Goal: Task Accomplishment & Management: Complete application form

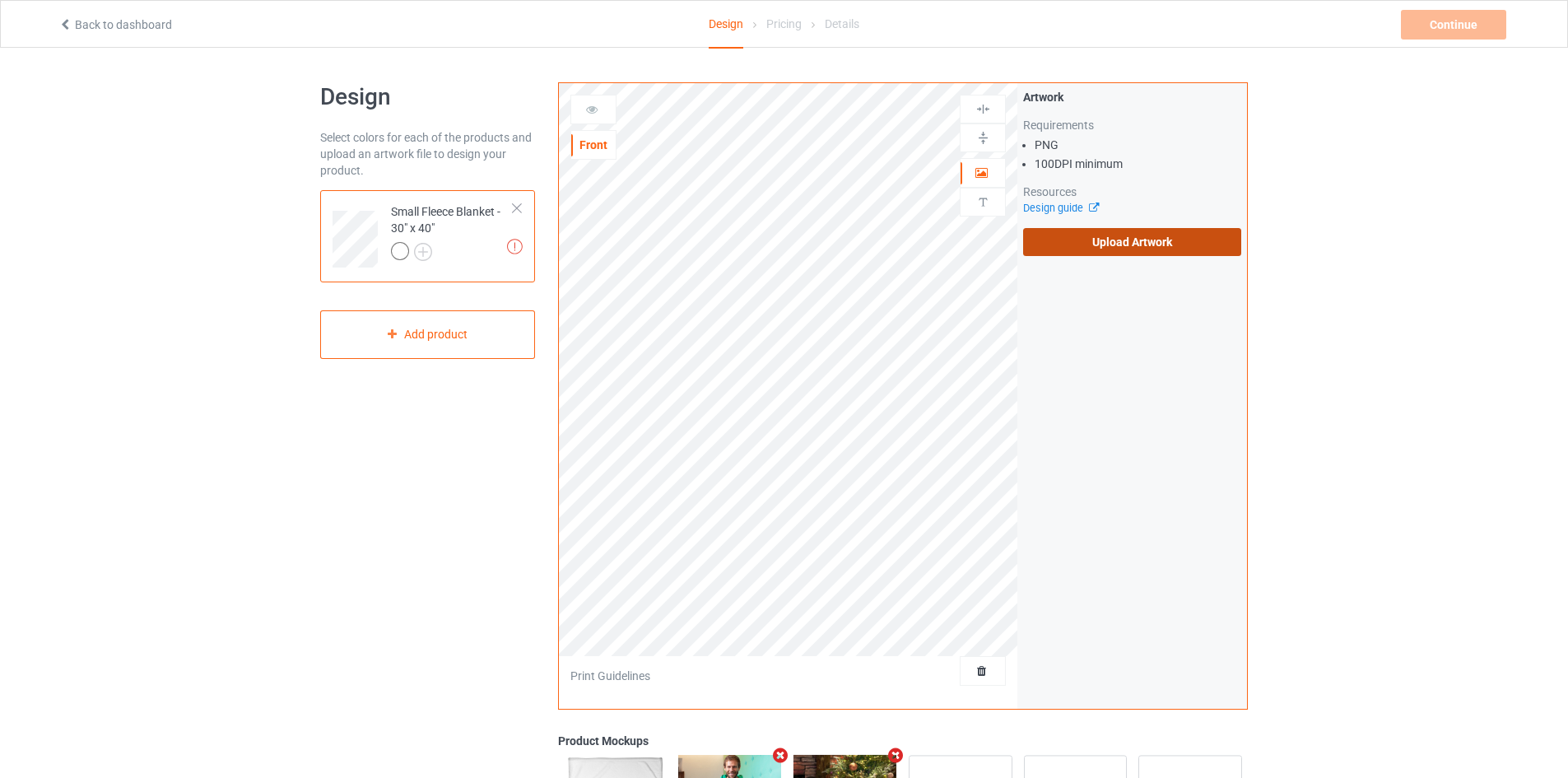
click at [1031, 235] on label "Upload Artwork" at bounding box center [1132, 242] width 218 height 28
click at [0, 0] on input "Upload Artwork" at bounding box center [0, 0] width 0 height 0
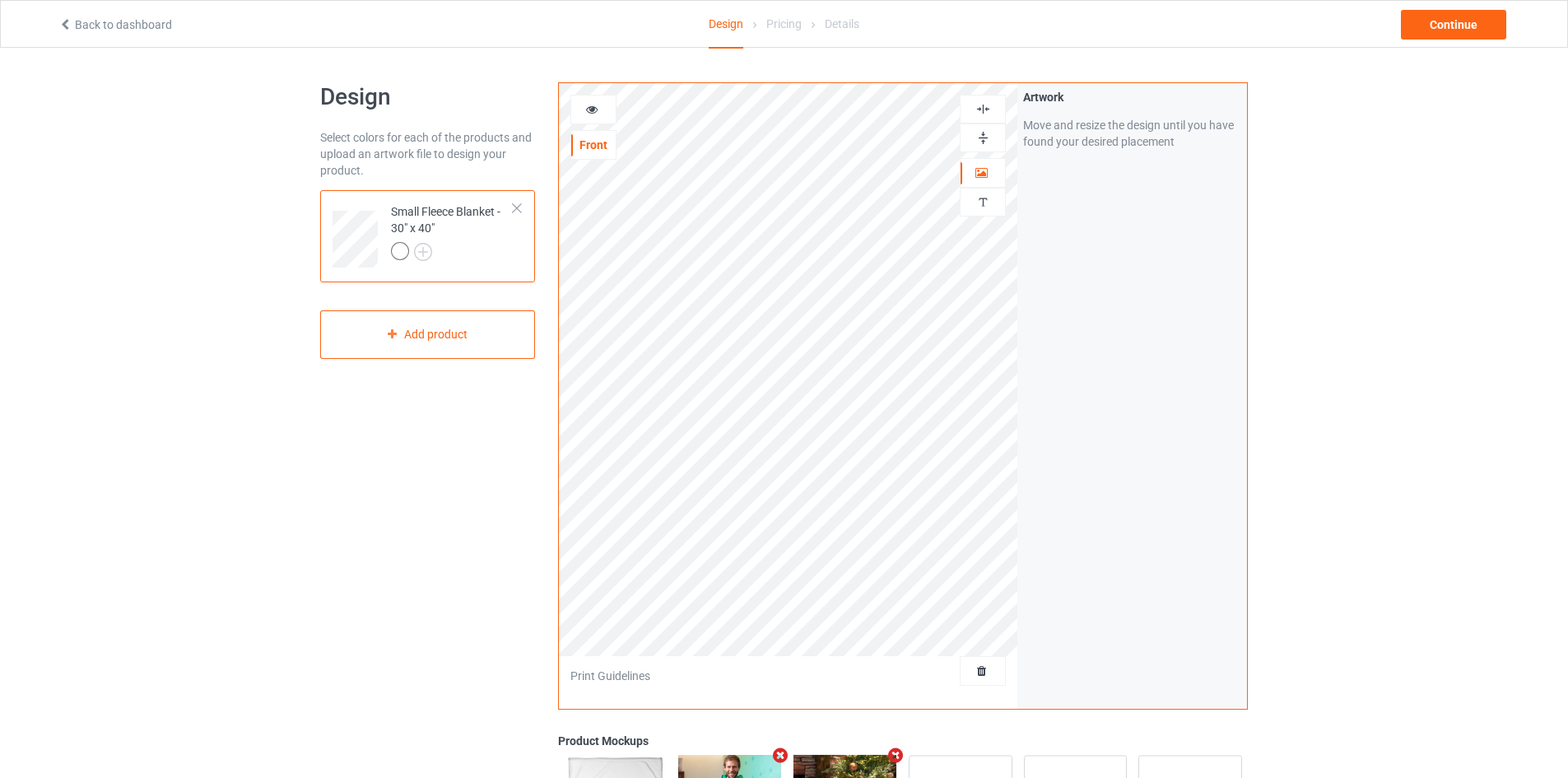
click at [978, 143] on img at bounding box center [983, 138] width 16 height 16
click at [982, 96] on div at bounding box center [982, 109] width 46 height 29
click at [981, 140] on img at bounding box center [983, 138] width 16 height 16
click at [984, 109] on img at bounding box center [983, 109] width 16 height 16
drag, startPoint x: 986, startPoint y: 134, endPoint x: 986, endPoint y: 119, distance: 15.0
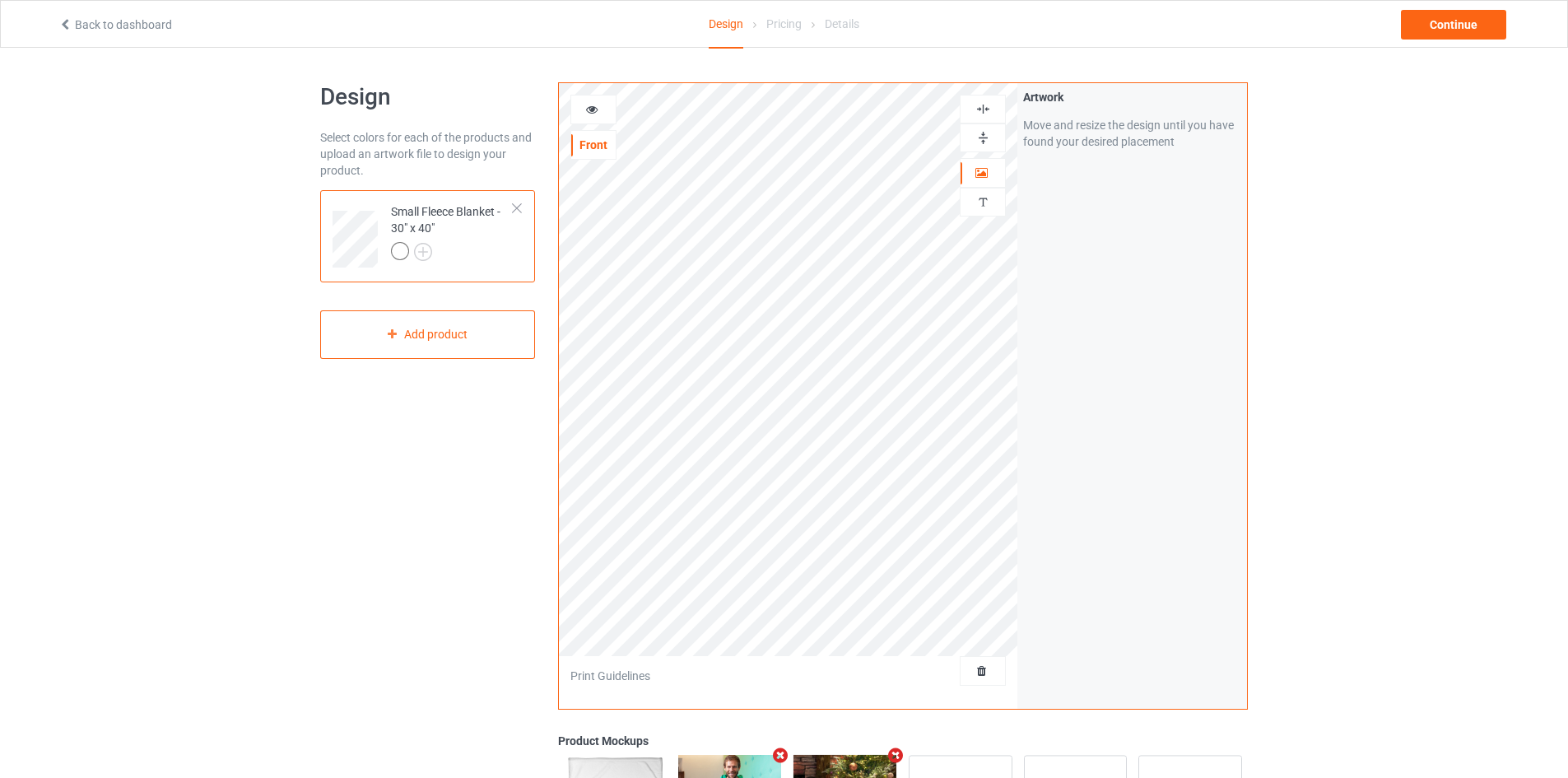
click at [986, 133] on img at bounding box center [983, 138] width 16 height 16
click at [986, 102] on img at bounding box center [983, 109] width 16 height 16
click at [988, 131] on img at bounding box center [983, 138] width 16 height 16
click at [988, 106] on img at bounding box center [983, 109] width 16 height 16
click at [985, 134] on img at bounding box center [983, 138] width 16 height 16
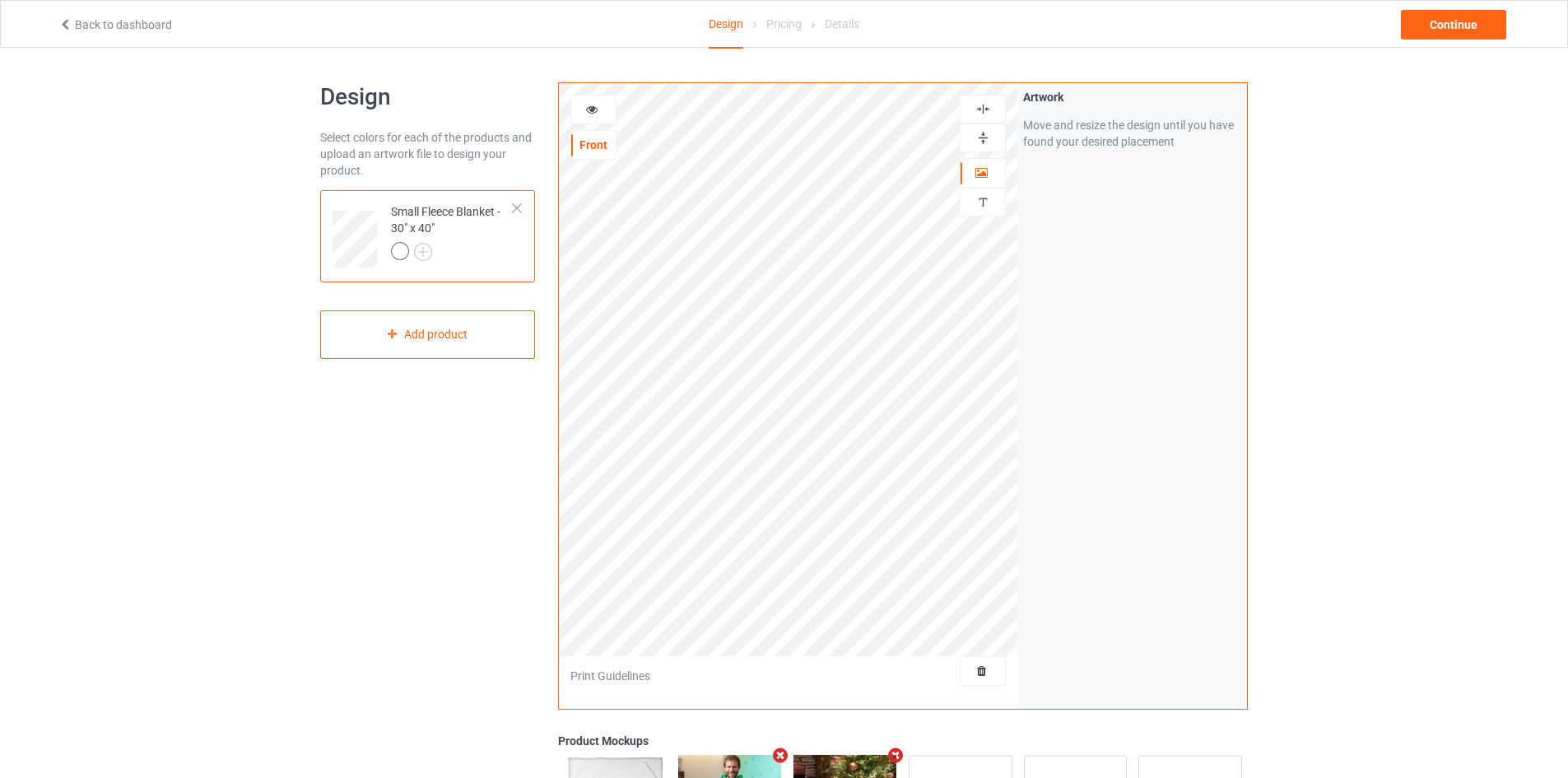
click at [985, 95] on div at bounding box center [982, 109] width 46 height 29
click at [983, 105] on img at bounding box center [983, 109] width 16 height 16
click at [1426, 21] on div "Continue" at bounding box center [1453, 24] width 105 height 30
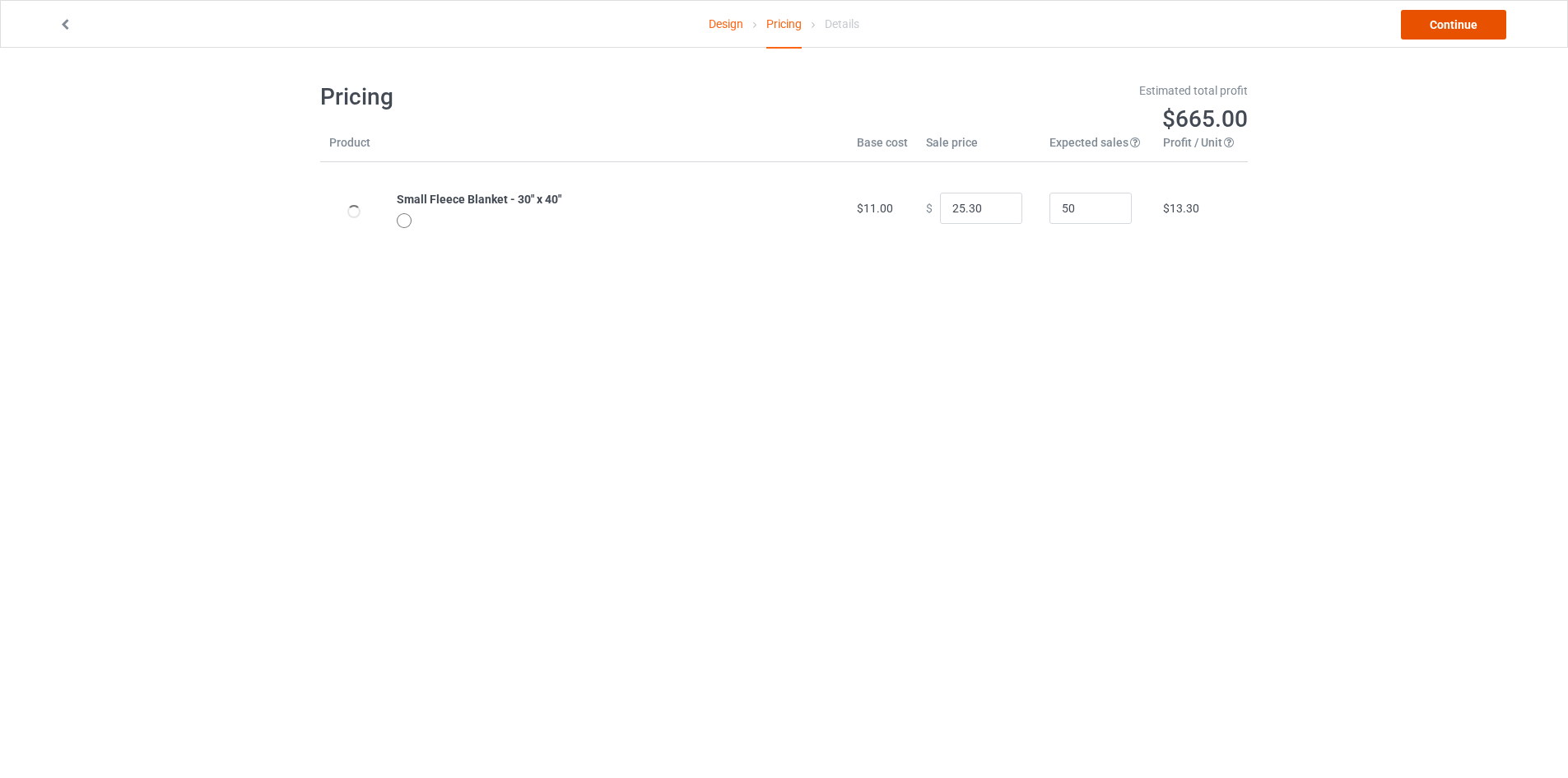
click at [1431, 28] on link "Continue" at bounding box center [1453, 24] width 105 height 30
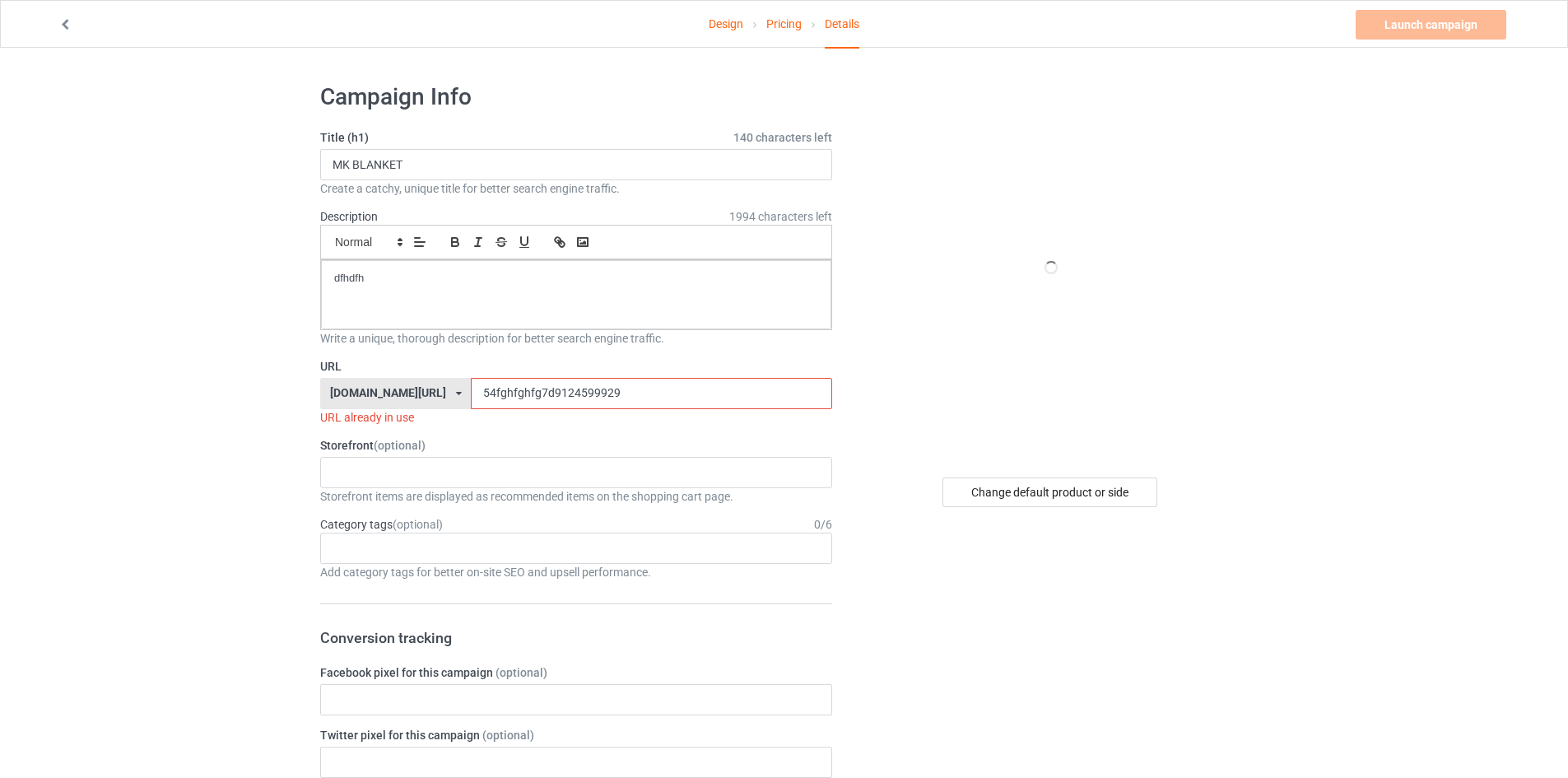
click at [483, 401] on input "54fghfghfg7d9124599929" at bounding box center [651, 394] width 361 height 31
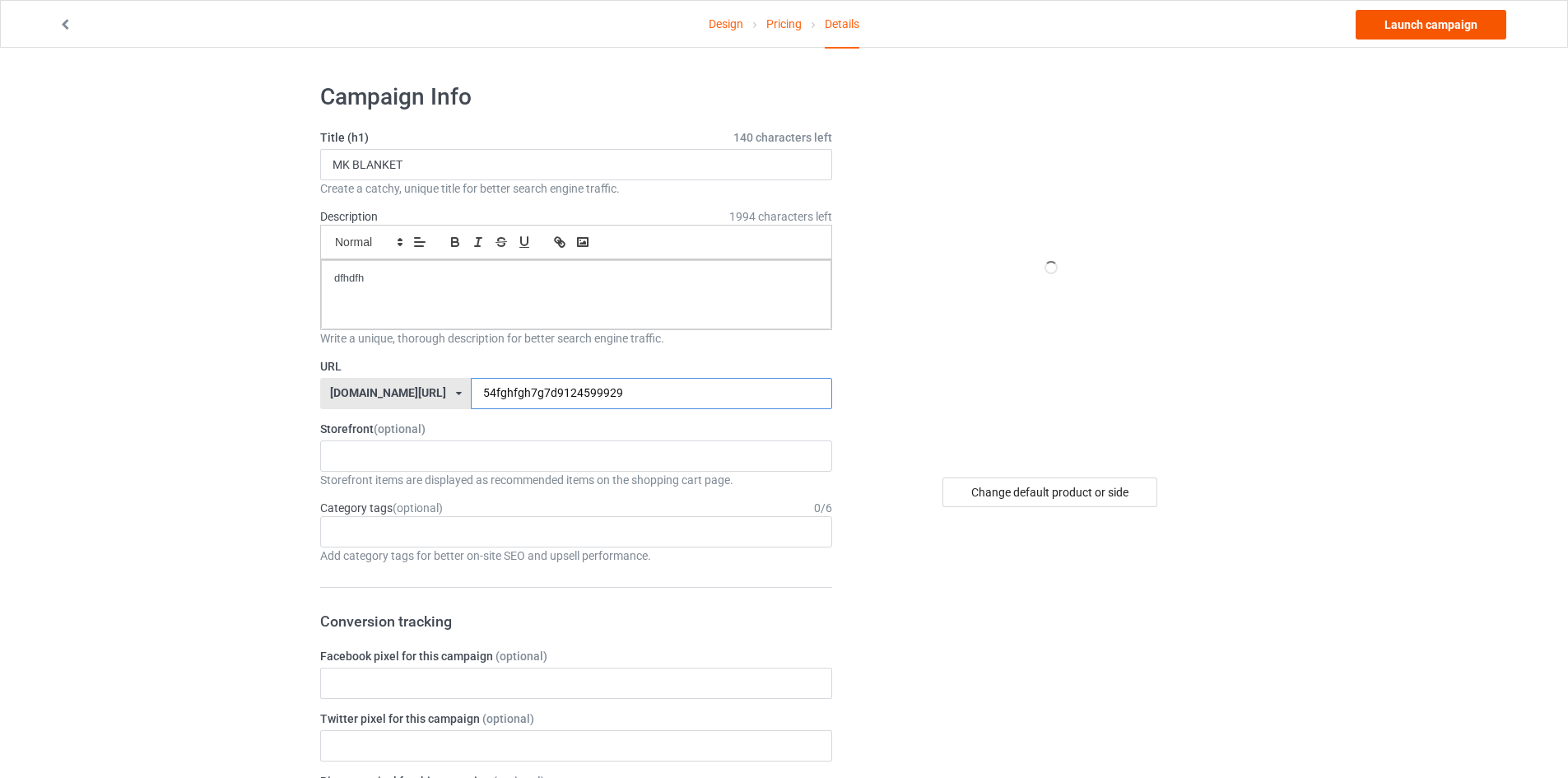
type input "54fghfgh7g7d9124599929"
click at [1389, 28] on link "Launch campaign" at bounding box center [1430, 24] width 151 height 30
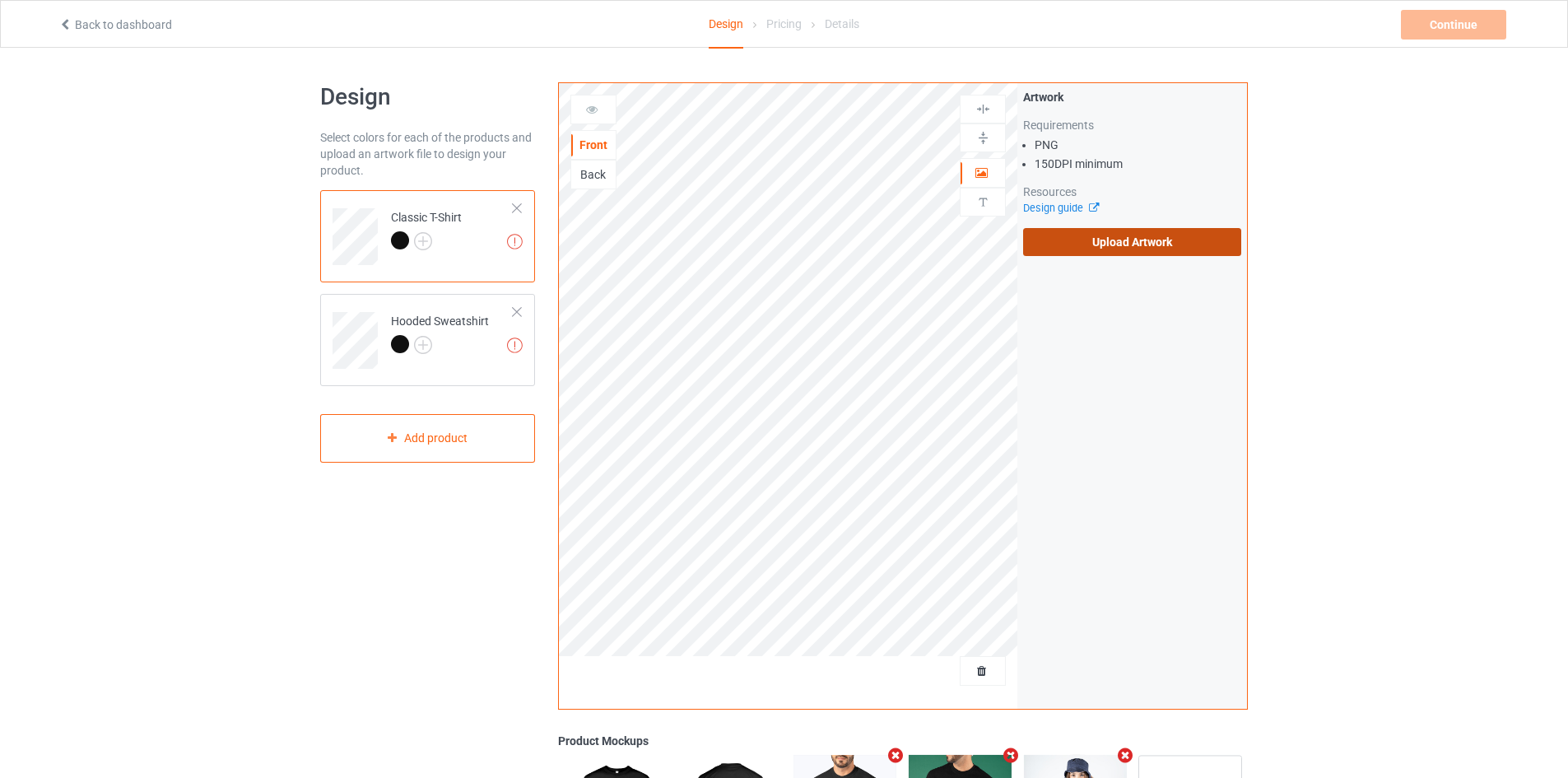
click at [1100, 243] on label "Upload Artwork" at bounding box center [1132, 242] width 218 height 28
click at [0, 0] on input "Upload Artwork" at bounding box center [0, 0] width 0 height 0
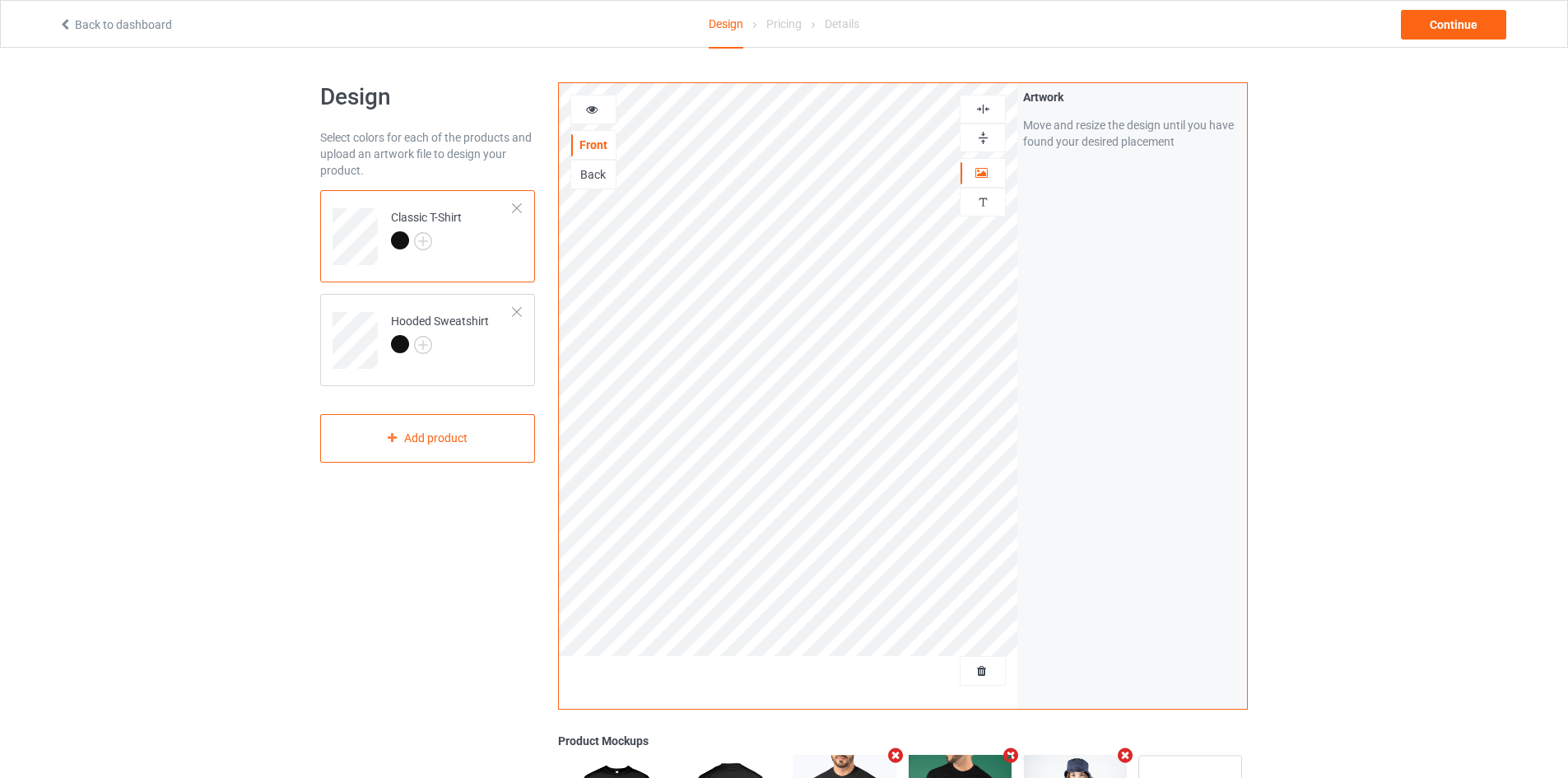
click at [984, 139] on img at bounding box center [983, 138] width 16 height 16
click at [1434, 23] on div "Continue" at bounding box center [1453, 24] width 105 height 30
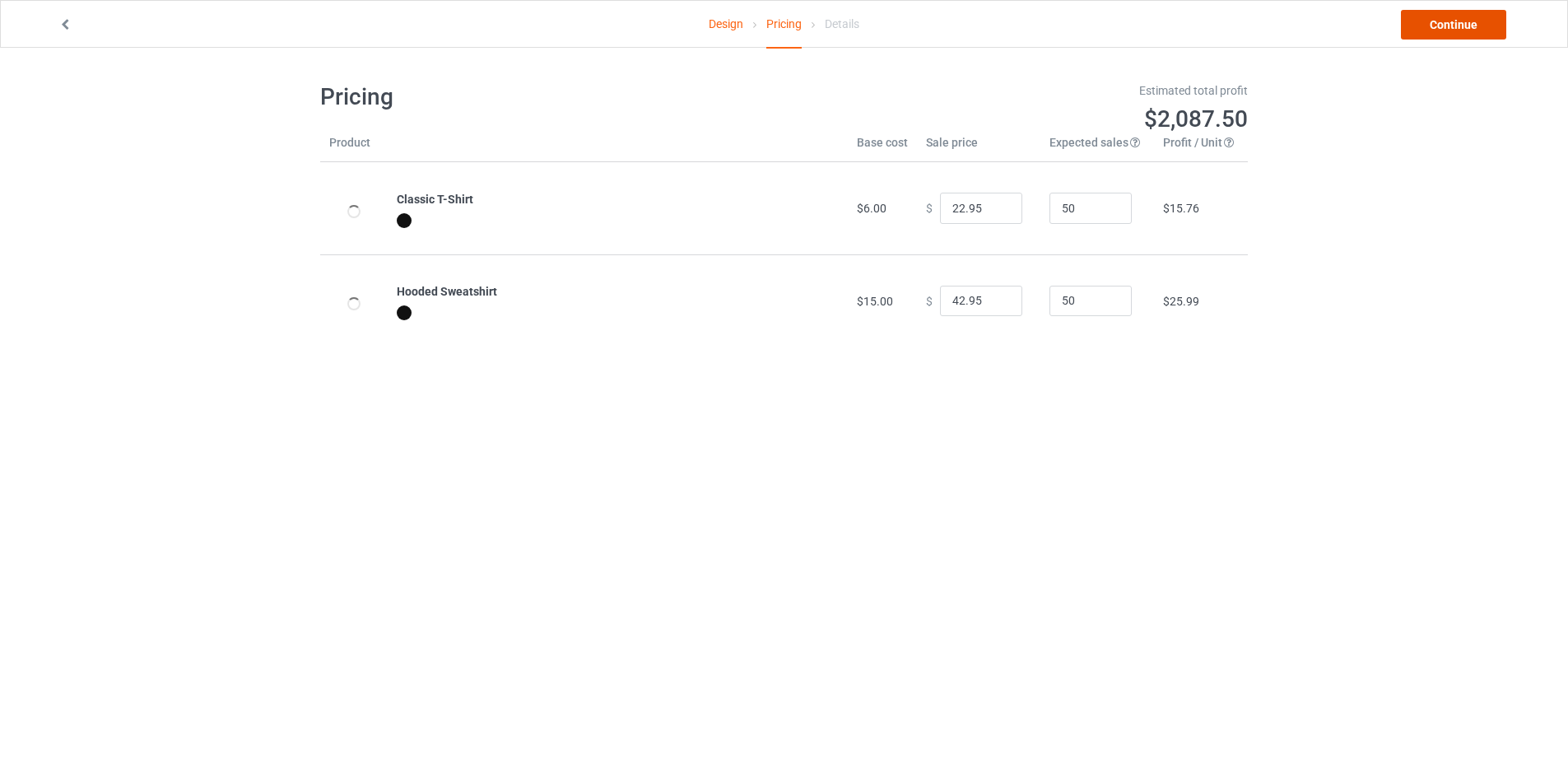
click at [1438, 23] on link "Continue" at bounding box center [1453, 24] width 105 height 30
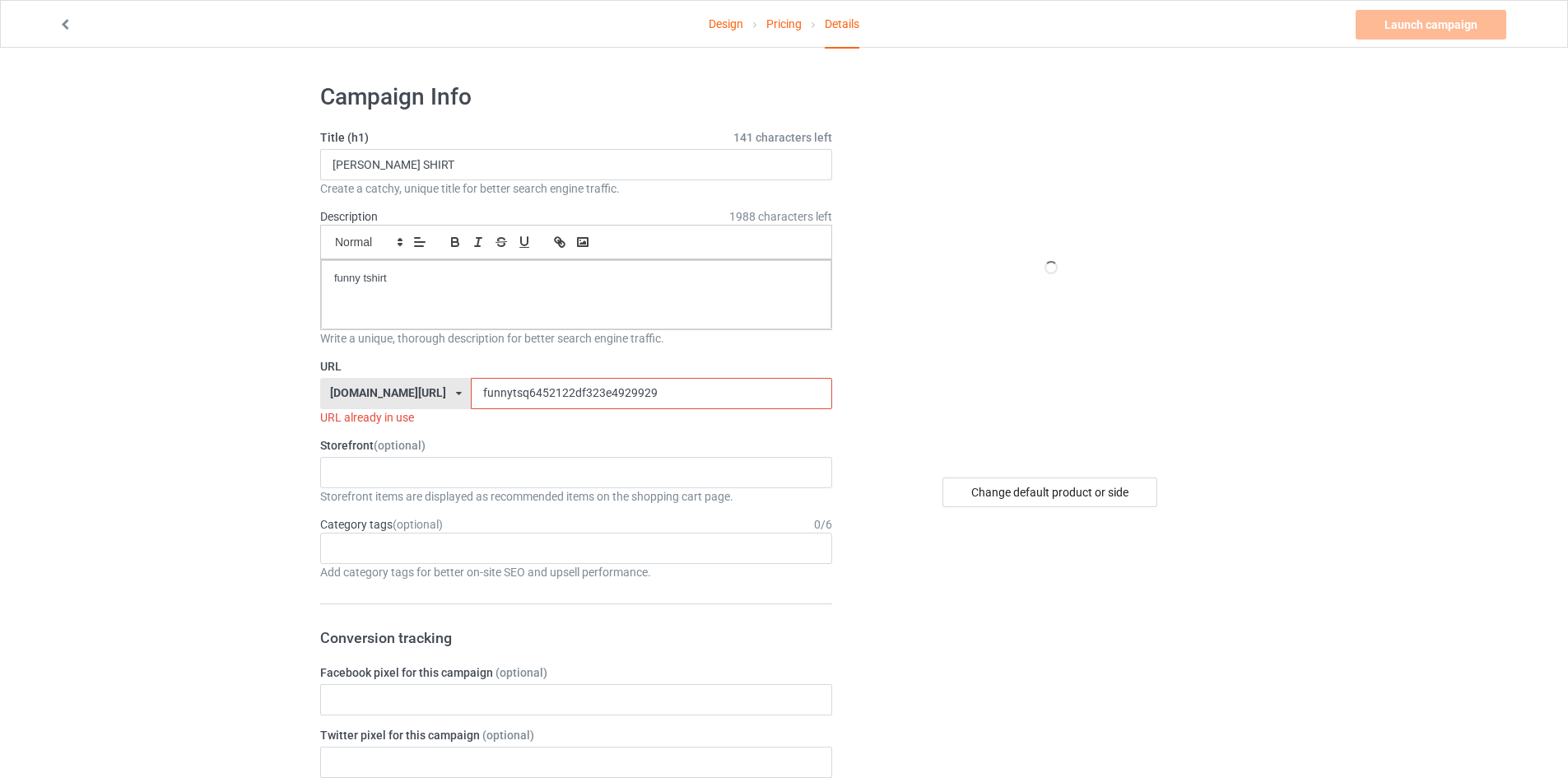
click at [487, 396] on input "funnytsq6452122df323e4929929" at bounding box center [651, 394] width 361 height 31
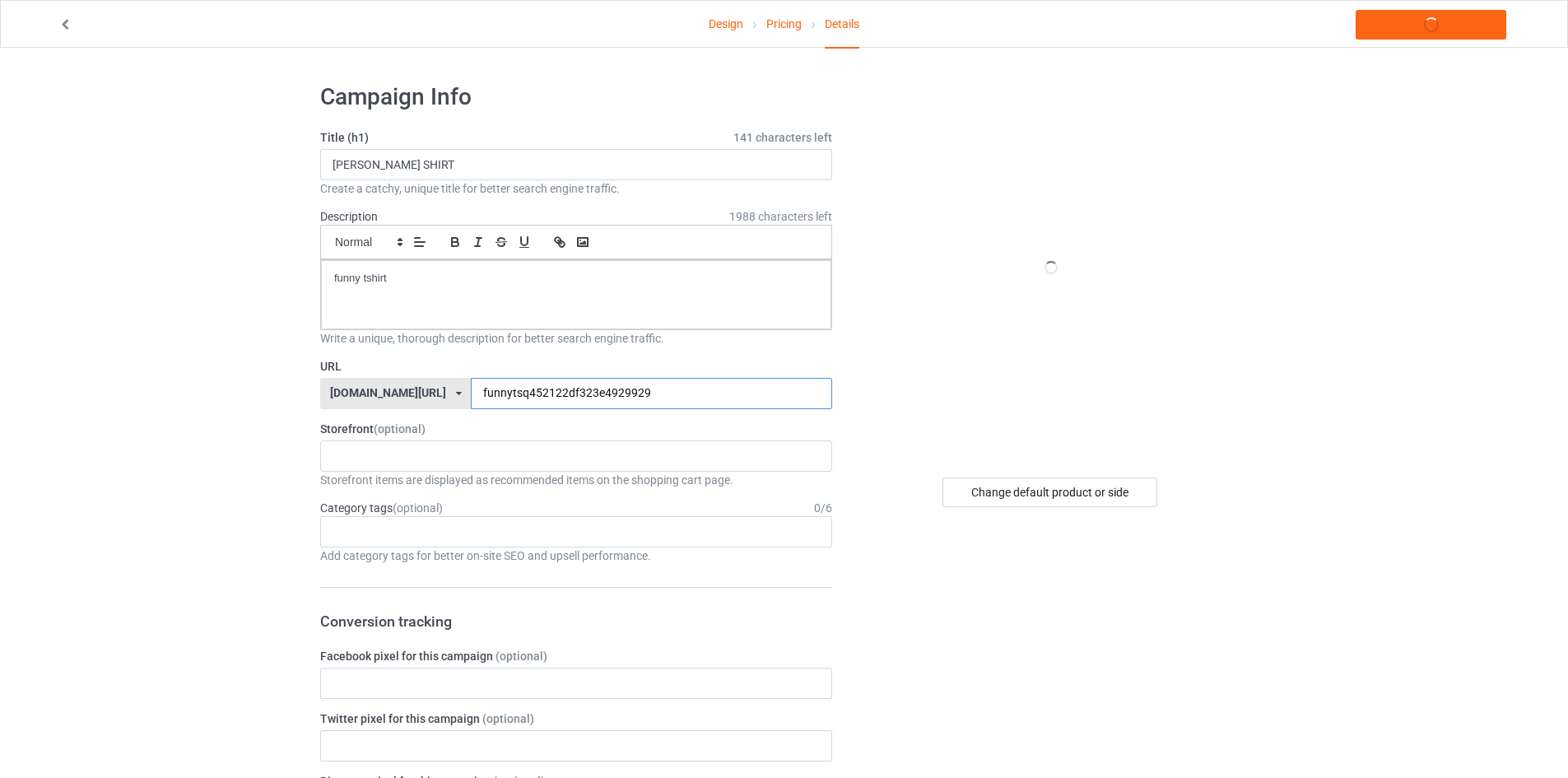
type input "funnytsq3452122df323e4929929"
click at [733, 28] on link "Design" at bounding box center [726, 24] width 35 height 46
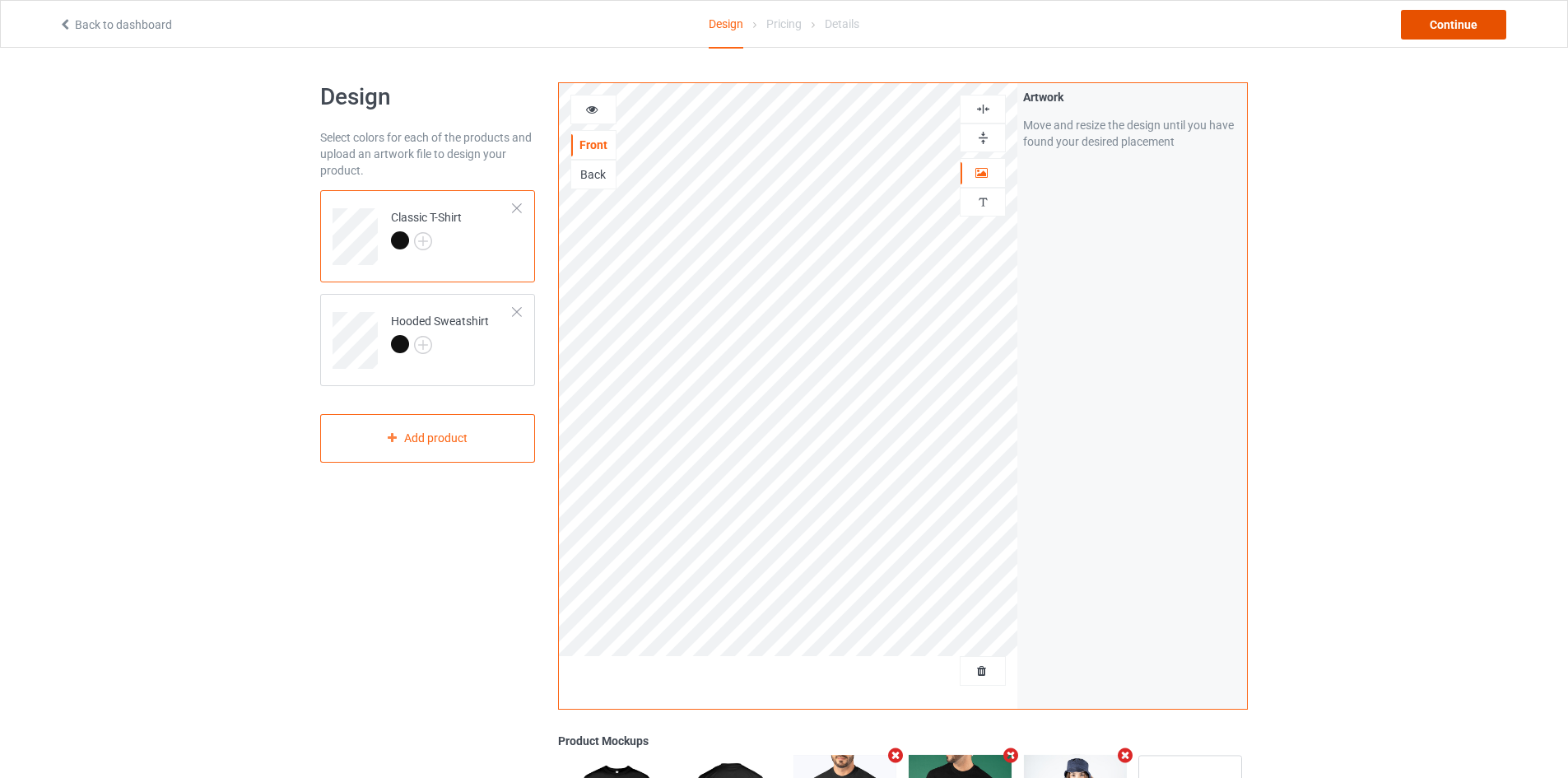
click at [1454, 33] on div "Continue" at bounding box center [1453, 24] width 105 height 30
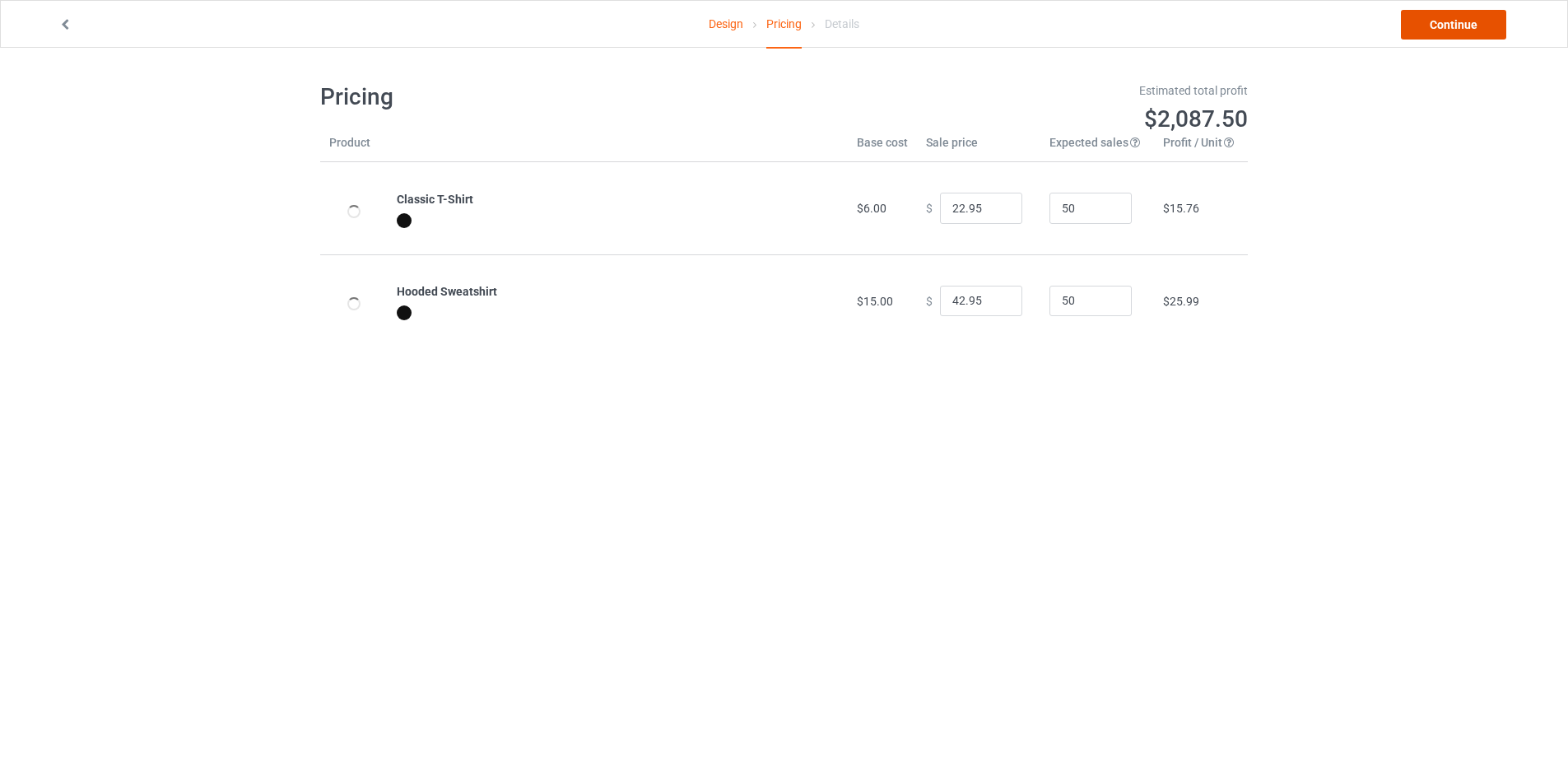
click at [1453, 31] on link "Continue" at bounding box center [1453, 24] width 105 height 30
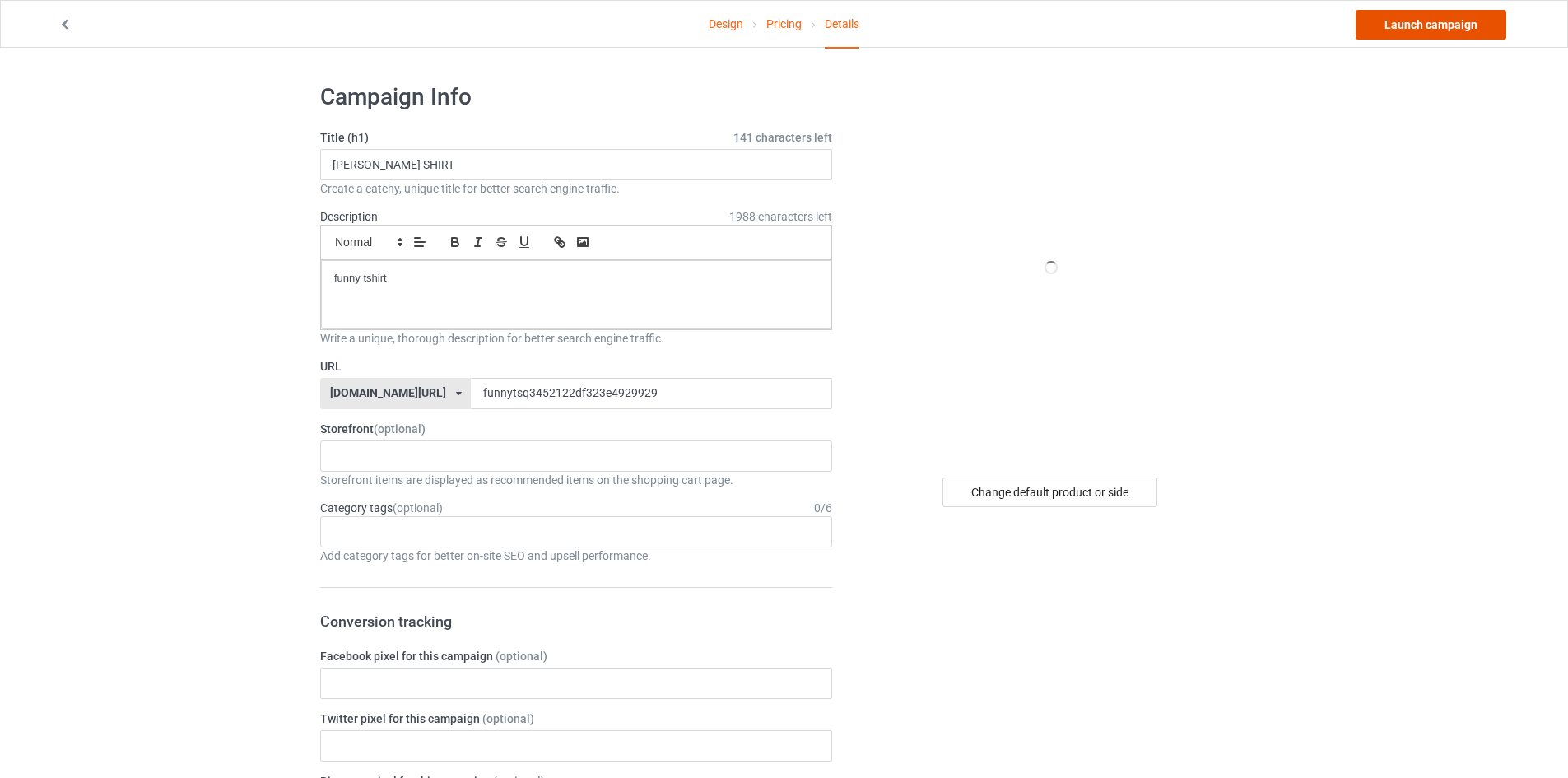
click at [1426, 33] on link "Launch campaign" at bounding box center [1430, 24] width 151 height 30
